Goal: Go to known website: Access a specific website the user already knows

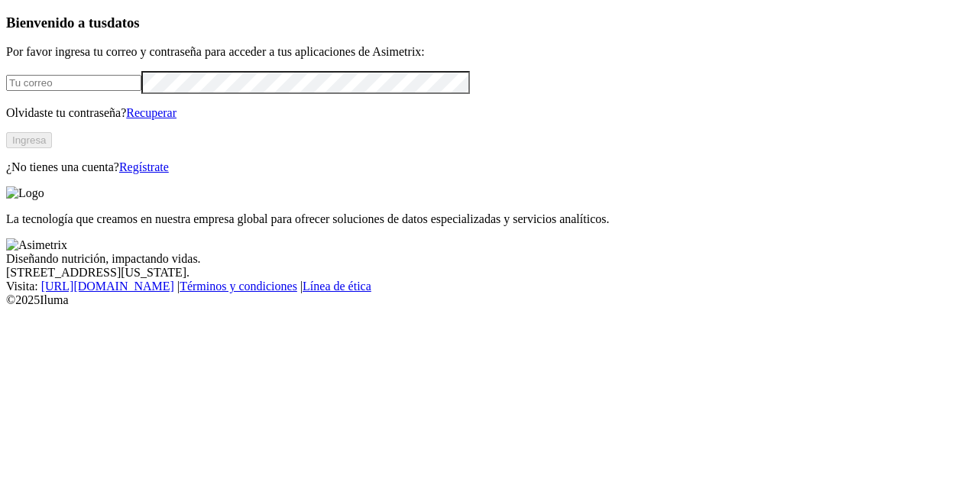
type input "[PERSON_NAME][EMAIL_ADDRESS][DOMAIN_NAME]"
click at [52, 148] on button "Ingresa" at bounding box center [29, 140] width 46 height 16
